Goal: Task Accomplishment & Management: Use online tool/utility

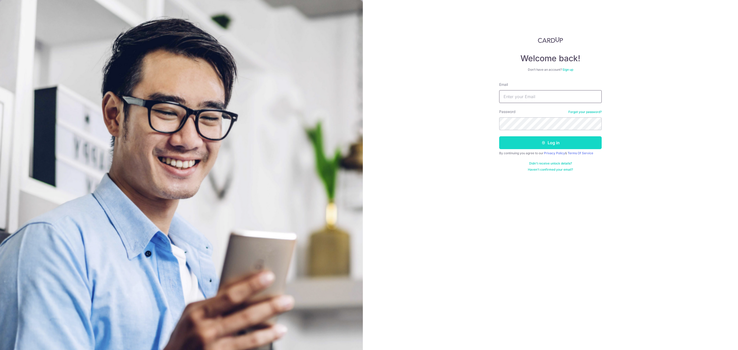
type input "[PERSON_NAME][EMAIL_ADDRESS][DOMAIN_NAME]"
click at [573, 140] on button "Log in" at bounding box center [550, 142] width 103 height 13
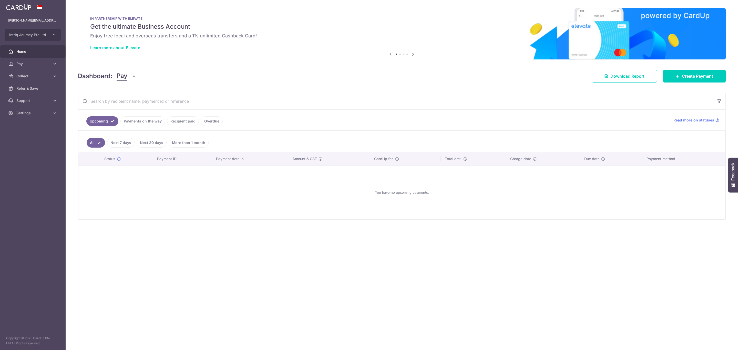
click at [133, 78] on icon "button" at bounding box center [134, 76] width 5 height 5
click at [138, 103] on link "Collect" at bounding box center [143, 103] width 53 height 12
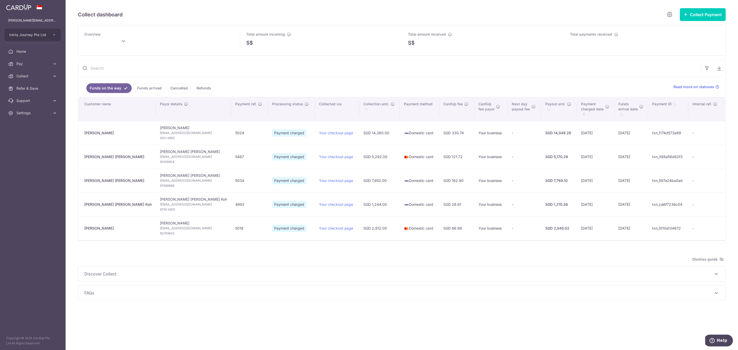
type input "September 2025"
